Goal: Check status: Check status

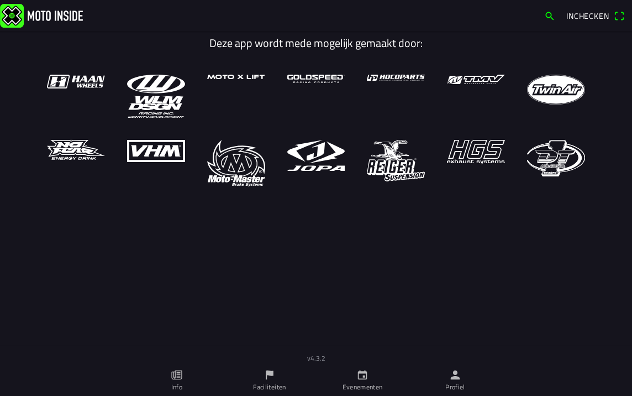
click at [364, 379] on icon "calendar" at bounding box center [362, 374] width 9 height 9
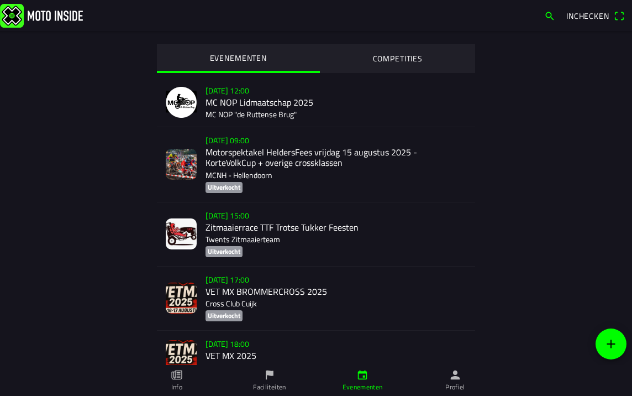
click at [42, 14] on img at bounding box center [41, 15] width 83 height 24
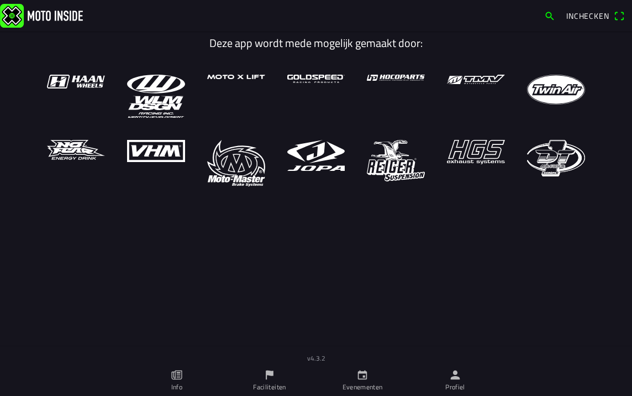
click at [454, 385] on ion-label "Profiel" at bounding box center [455, 387] width 20 height 10
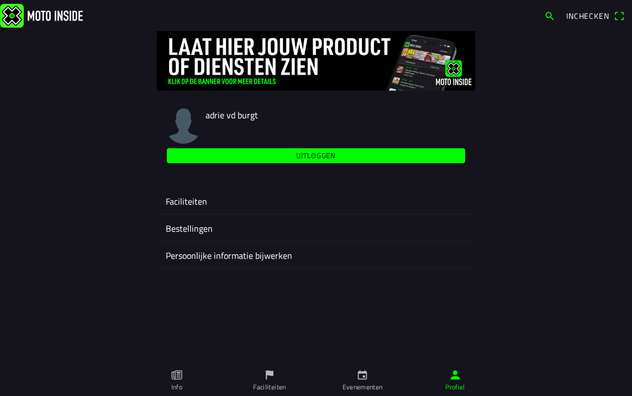
click at [199, 204] on ion-label "Faciliteiten" at bounding box center [316, 200] width 301 height 13
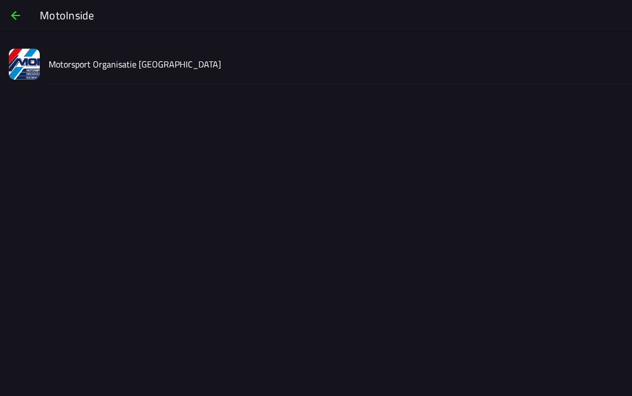
click at [0, 0] on slot "Motorsport Organisatie [GEOGRAPHIC_DATA]" at bounding box center [0, 0] width 0 height 0
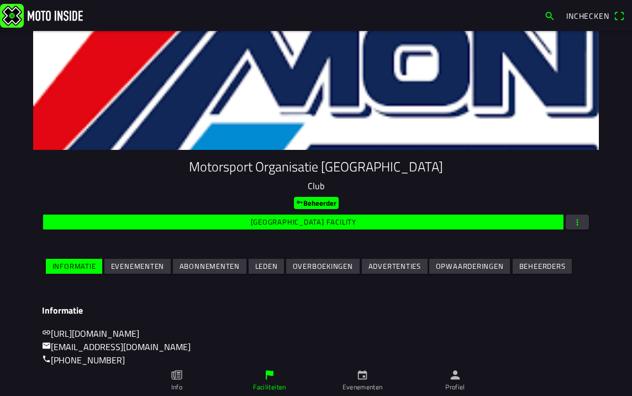
scroll to position [138, 0]
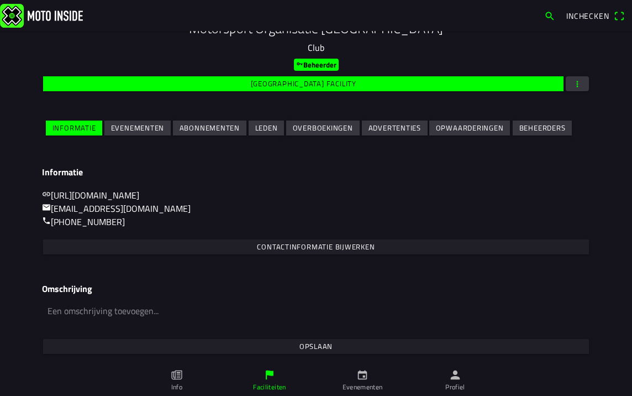
click at [0, 0] on slot "Overboekingen" at bounding box center [0, 0] width 0 height 0
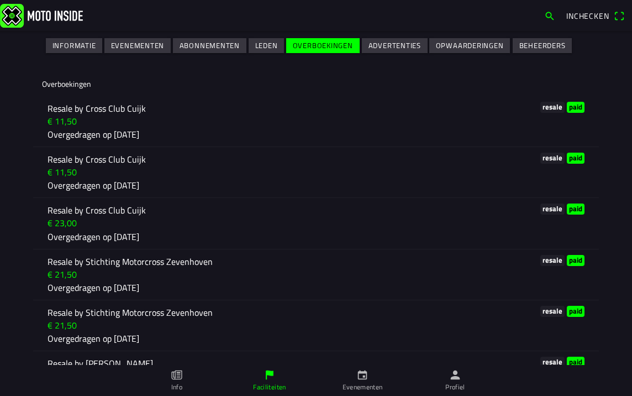
scroll to position [221, 0]
click at [74, 185] on p "Overgedragen op [DATE]" at bounding box center [271, 184] width 446 height 13
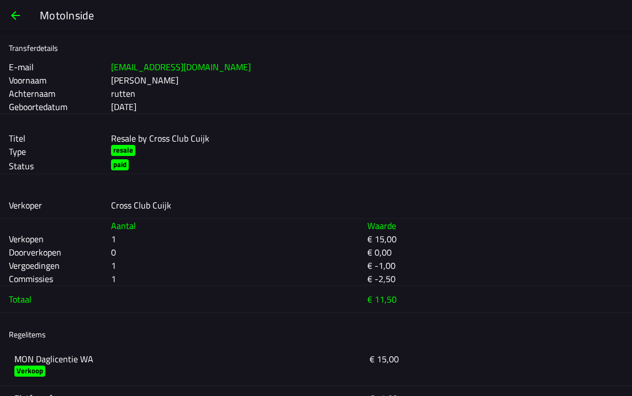
click at [15, 9] on span "button" at bounding box center [15, 15] width 13 height 27
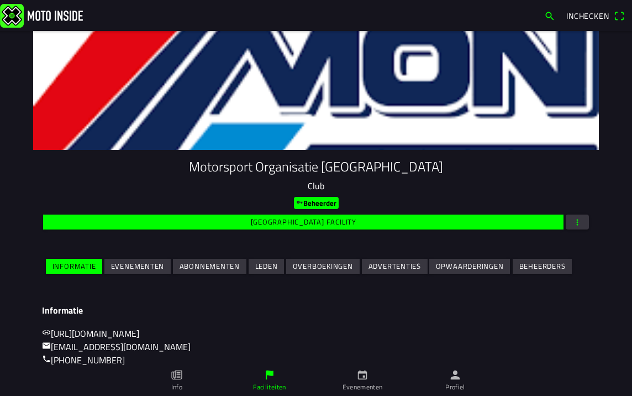
scroll to position [138, 0]
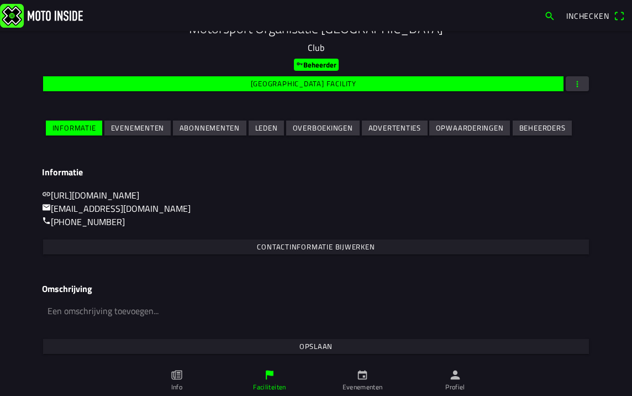
click at [0, 0] on slot "Overboekingen" at bounding box center [0, 0] width 0 height 0
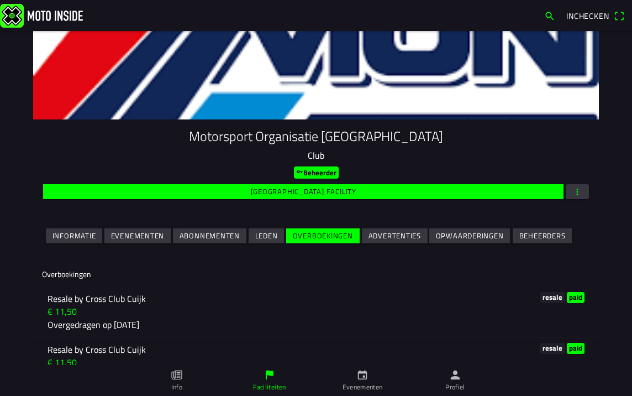
scroll to position [111, 0]
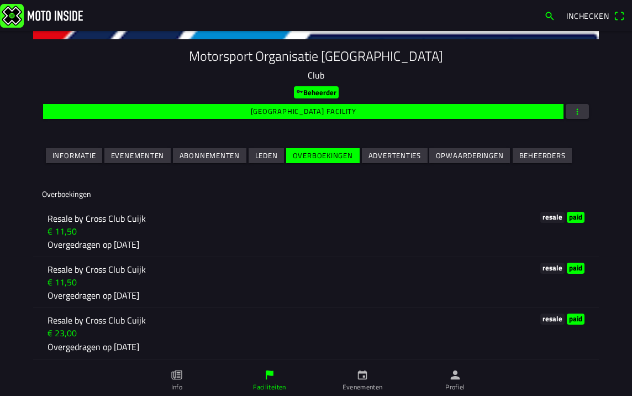
click at [109, 224] on p "Resale by Cross Club Cuijk" at bounding box center [271, 218] width 446 height 13
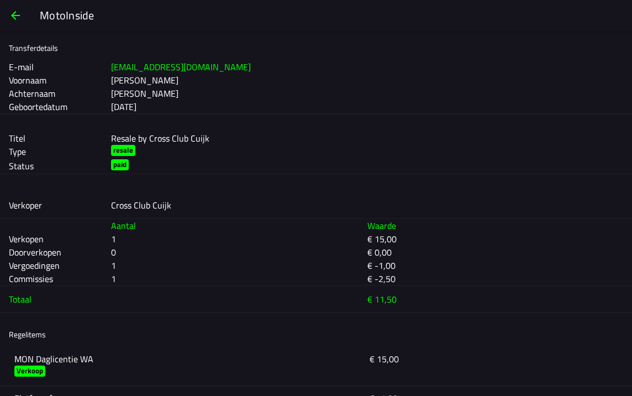
click at [12, 15] on span "button" at bounding box center [15, 15] width 13 height 27
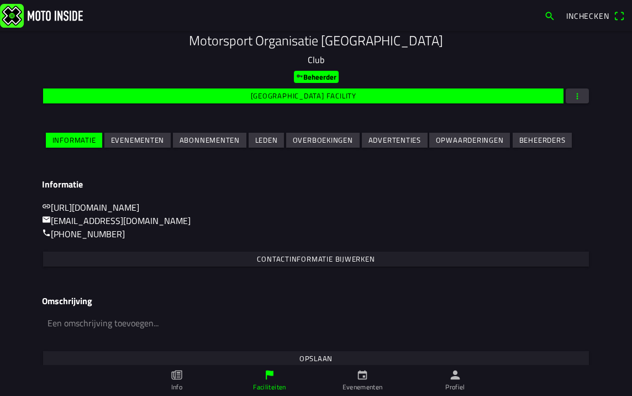
scroll to position [138, 0]
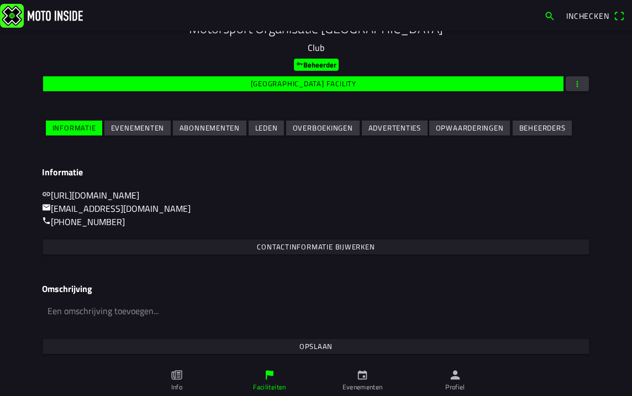
click at [0, 0] on slot "Overboekingen" at bounding box center [0, 0] width 0 height 0
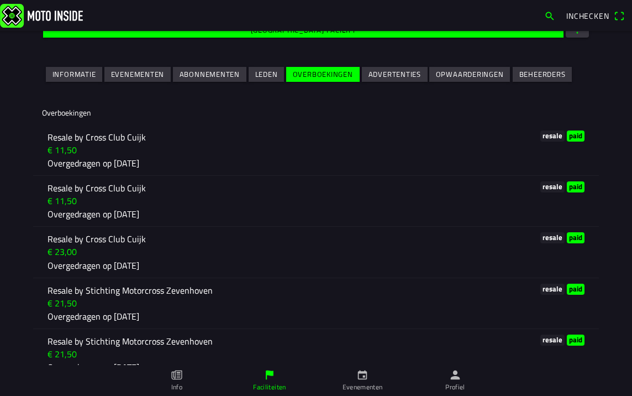
scroll to position [221, 0]
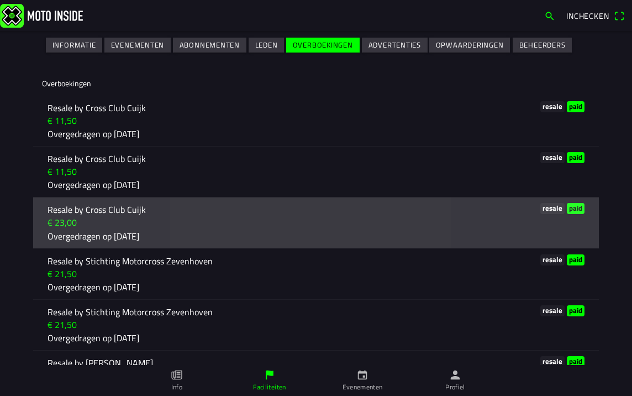
click at [96, 217] on ion-label "€ 23,00" at bounding box center [271, 223] width 446 height 13
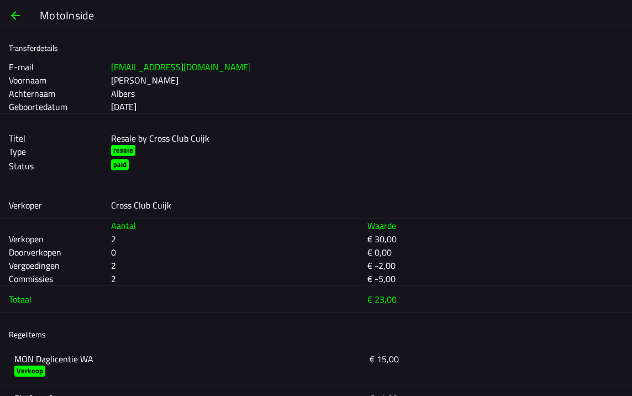
click at [13, 19] on span "button" at bounding box center [15, 15] width 13 height 27
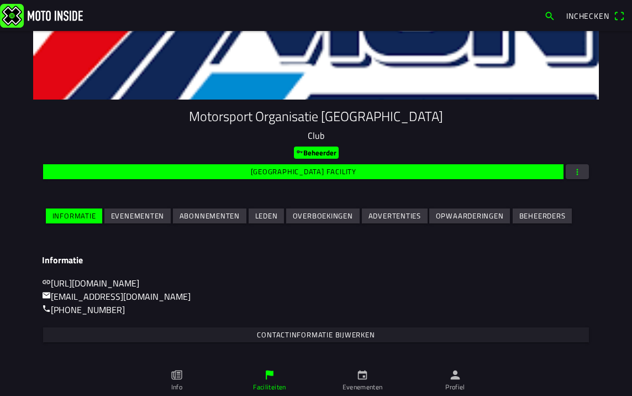
scroll to position [138, 0]
